Goal: Task Accomplishment & Management: Complete application form

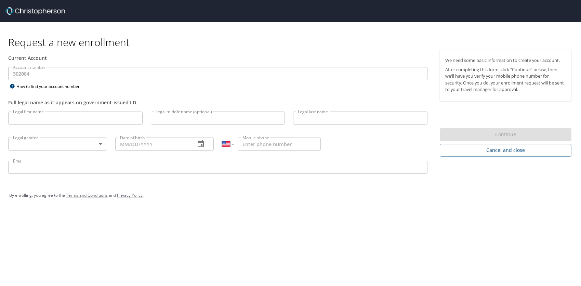
select select "US"
click at [76, 114] on input "Legal first name" at bounding box center [75, 118] width 134 height 13
type input "[PERSON_NAME]"
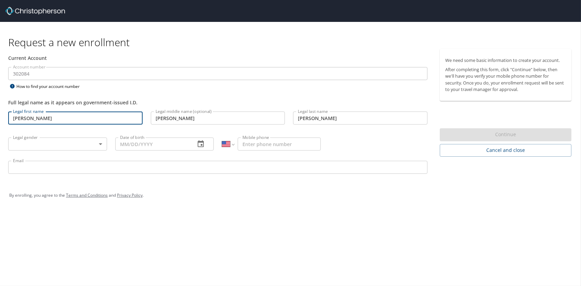
type input "[DATE]"
type input "[PHONE_NUMBER]"
type input "[PERSON_NAME][EMAIL_ADDRESS][PERSON_NAME][DOMAIN_NAME]"
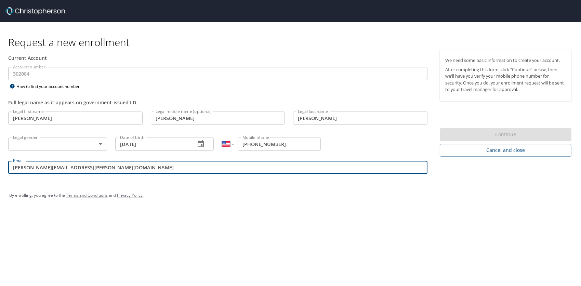
drag, startPoint x: 125, startPoint y: 168, endPoint x: -1, endPoint y: 166, distance: 126.6
click at [0, 166] on html "Request a new enrollment Current Account Account number 302084 Account number H…" at bounding box center [290, 143] width 581 height 286
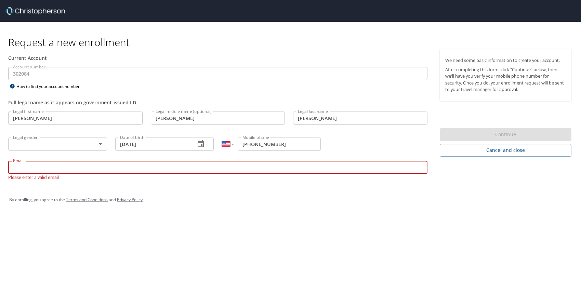
paste input "[EMAIL_ADDRESS][PERSON_NAME][DOMAIN_NAME]"
type input "[EMAIL_ADDRESS][PERSON_NAME][DOMAIN_NAME]"
click at [101, 144] on body "Request a new enrollment Current Account Account number 302084 Account number H…" at bounding box center [290, 143] width 581 height 286
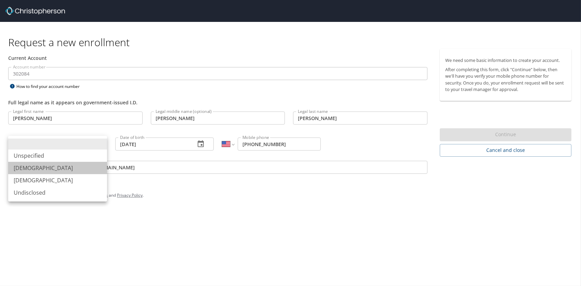
click at [46, 166] on li "[DEMOGRAPHIC_DATA]" at bounding box center [57, 168] width 99 height 12
type input "[DEMOGRAPHIC_DATA]"
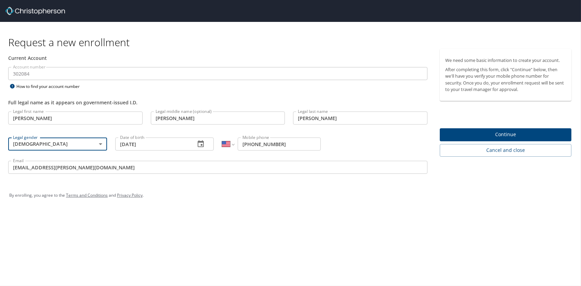
click at [505, 133] on span "Continue" at bounding box center [505, 134] width 121 height 9
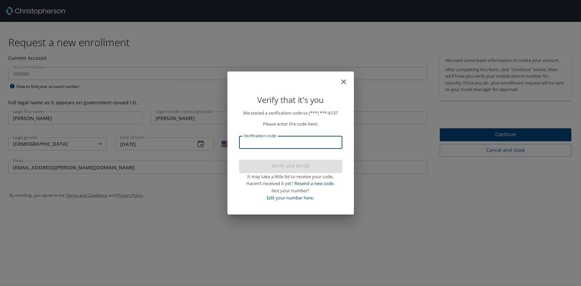
click at [295, 143] on input "Verification code" at bounding box center [290, 142] width 103 height 13
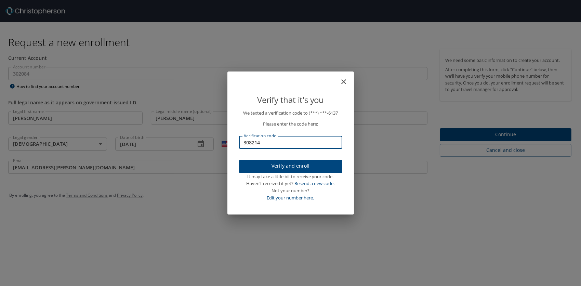
type input "308214"
click at [301, 169] on span "Verify and enroll" at bounding box center [291, 166] width 92 height 9
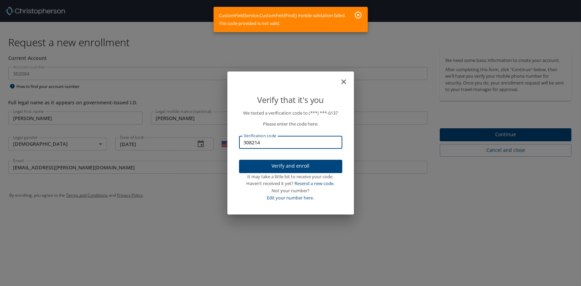
drag, startPoint x: 289, startPoint y: 145, endPoint x: 220, endPoint y: 143, distance: 69.5
click at [220, 143] on div "Verify that it's you We texted a verification code to (***) ***- 6137 Please en…" at bounding box center [290, 143] width 581 height 286
type input "308314"
click at [289, 167] on span "Verify and enroll" at bounding box center [291, 166] width 92 height 9
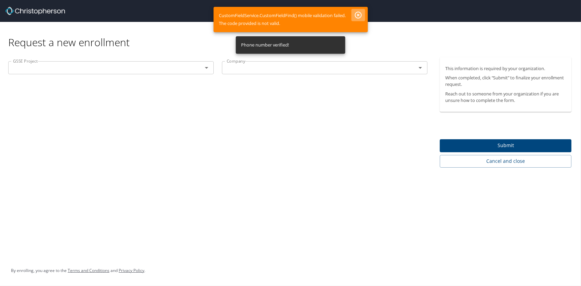
click at [359, 16] on icon "button" at bounding box center [358, 15] width 7 height 7
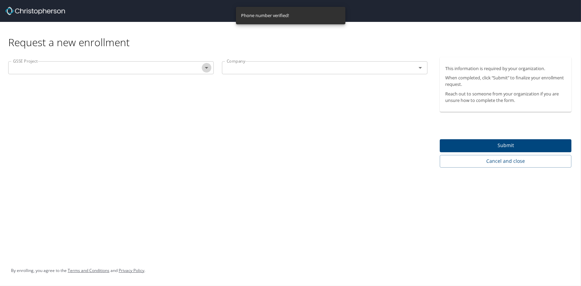
click at [205, 69] on icon "Open" at bounding box center [207, 68] width 8 height 8
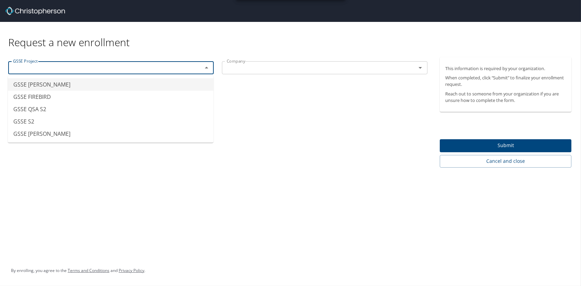
click at [54, 87] on li "GSSE [PERSON_NAME]" at bounding box center [111, 84] width 206 height 12
type input "GSSE [PERSON_NAME]"
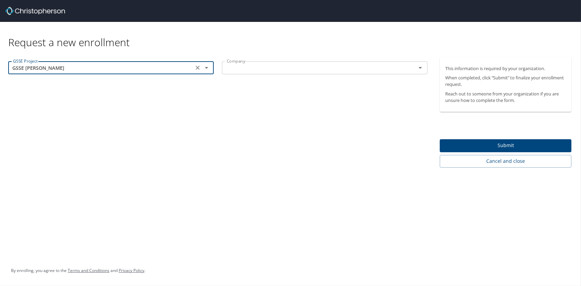
click at [420, 68] on icon "Open" at bounding box center [420, 68] width 3 height 2
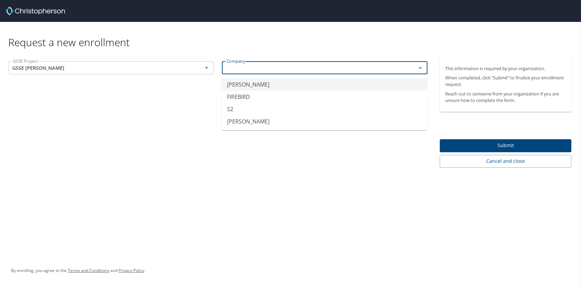
click at [272, 87] on li "[PERSON_NAME]" at bounding box center [325, 84] width 206 height 12
type input "[PERSON_NAME]"
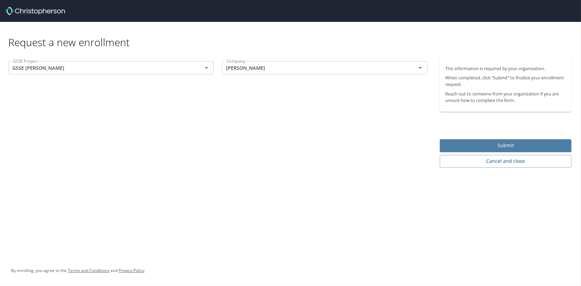
click at [501, 146] on span "Submit" at bounding box center [505, 145] width 121 height 9
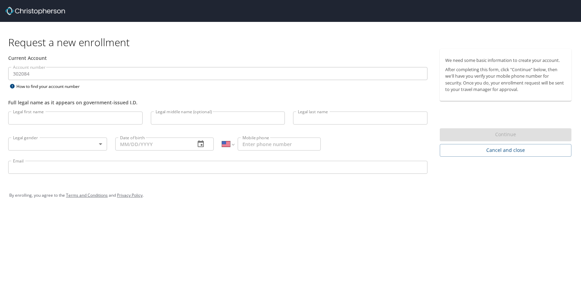
select select "US"
